Goal: Check status: Check status

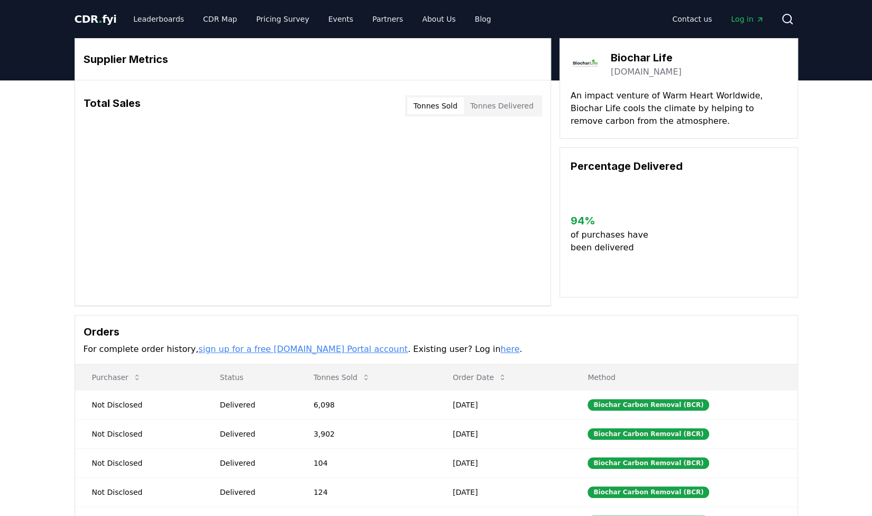
scroll to position [250, 0]
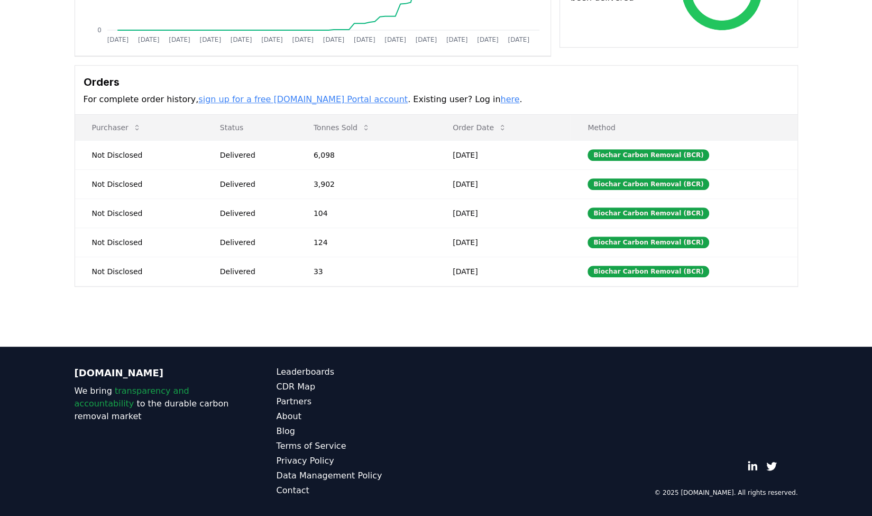
click at [255, 241] on div "Delivered" at bounding box center [254, 242] width 68 height 11
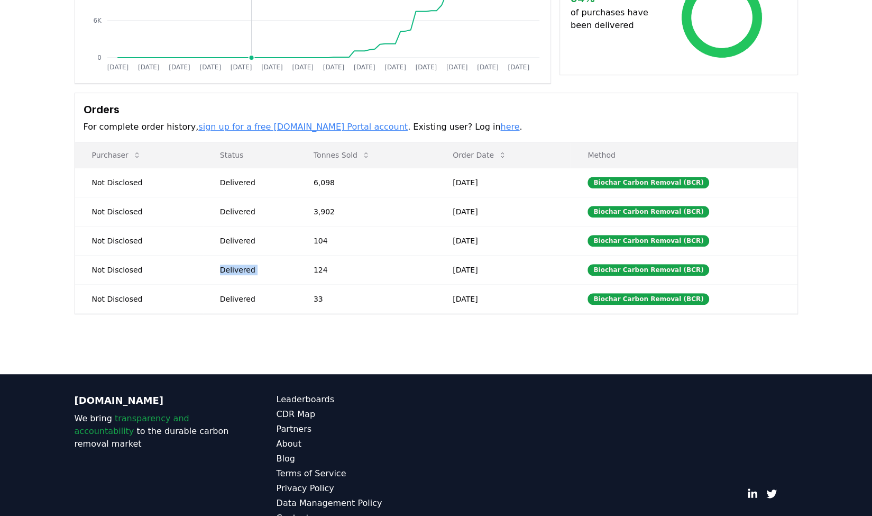
scroll to position [224, 0]
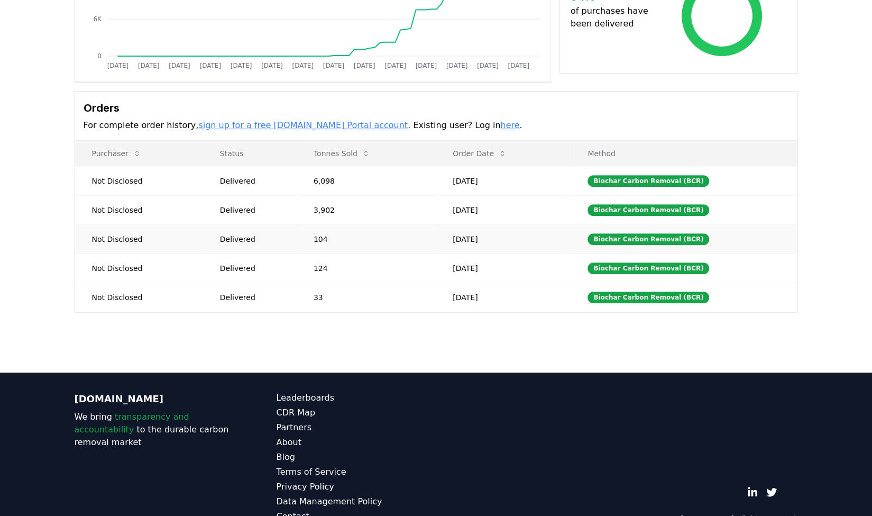
click at [297, 229] on td "Delivered" at bounding box center [250, 238] width 94 height 29
click at [326, 240] on td "104" at bounding box center [366, 238] width 139 height 29
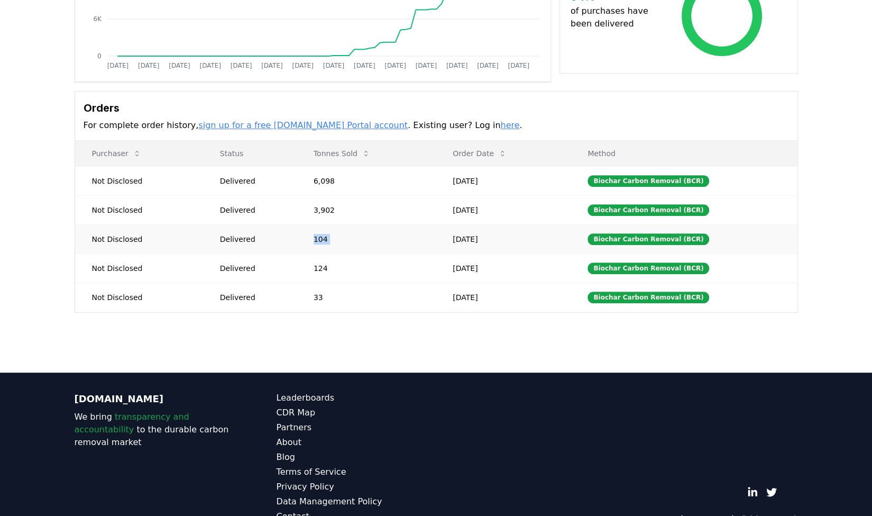
click at [326, 240] on td "104" at bounding box center [366, 238] width 139 height 29
click at [323, 292] on td "33" at bounding box center [366, 296] width 139 height 29
click at [340, 342] on div "Supplier Metrics Total Sales Tonnes Sold Tonnes Delivered [DATE] [DATE] [DATE] …" at bounding box center [436, 106] width 872 height 498
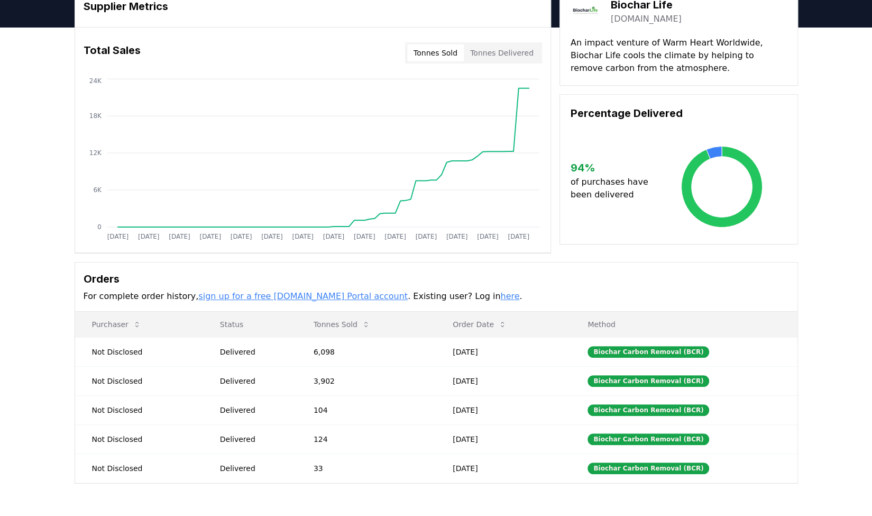
scroll to position [0, 0]
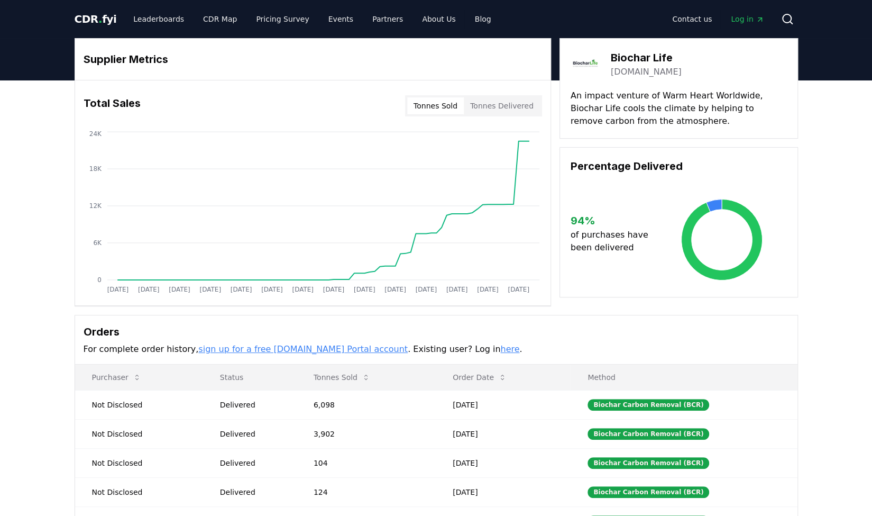
click at [744, 16] on span "Log in" at bounding box center [747, 19] width 33 height 11
